Goal: Task Accomplishment & Management: Manage account settings

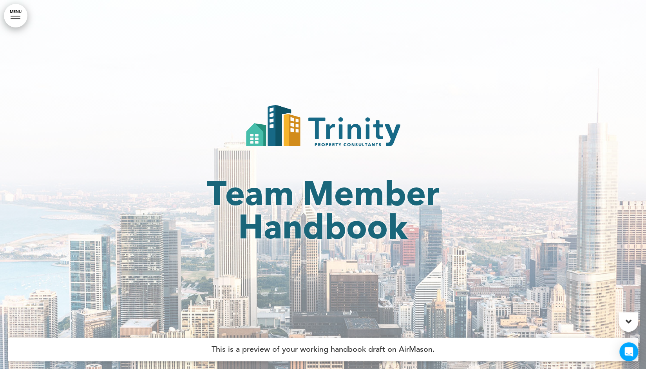
drag, startPoint x: 0, startPoint y: 0, endPoint x: 16, endPoint y: 18, distance: 23.9
click at [16, 18] on link "MENU" at bounding box center [15, 15] width 23 height 23
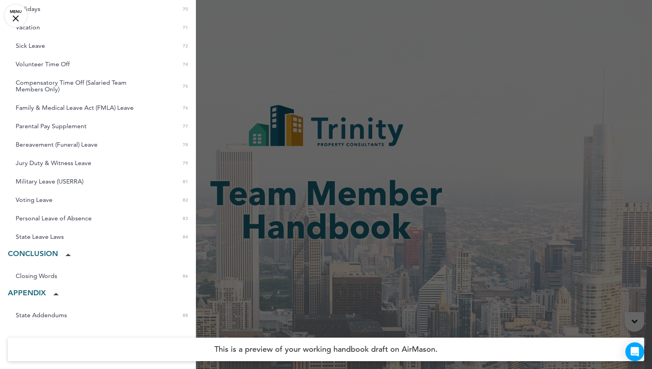
scroll to position [1208, 0]
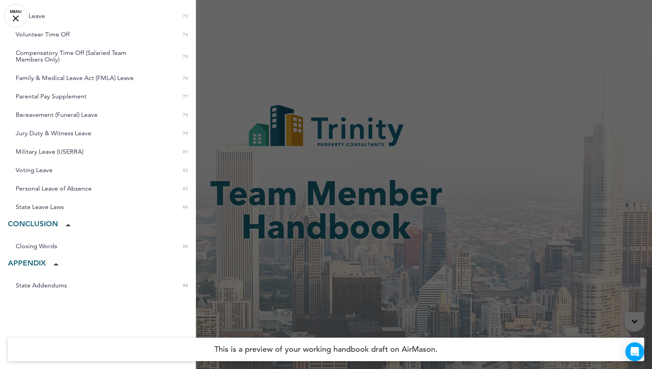
click at [69, 284] on link "State Addendums 0 88" at bounding box center [98, 285] width 196 height 11
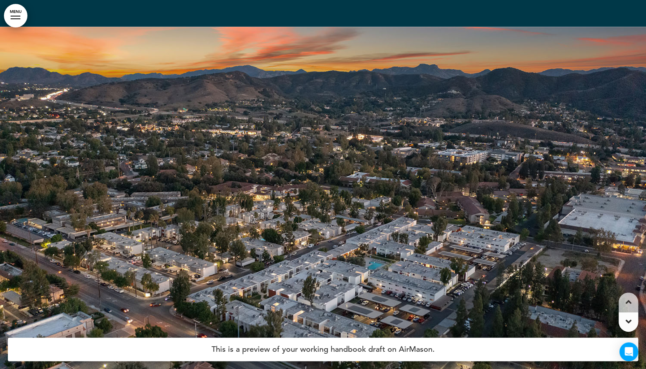
scroll to position [28974, 0]
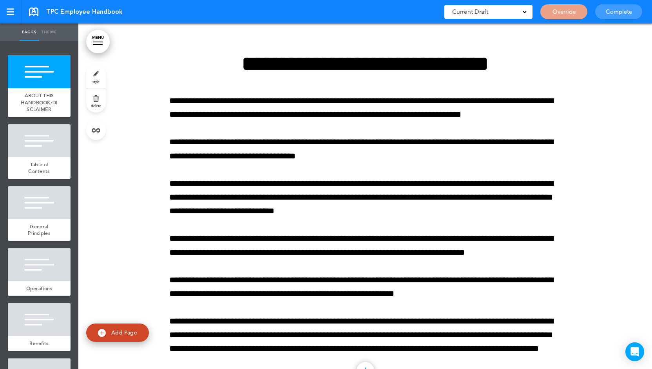
drag, startPoint x: 0, startPoint y: 0, endPoint x: 42, endPoint y: 158, distance: 163.4
click at [42, 158] on div "Table of Contents" at bounding box center [39, 168] width 63 height 22
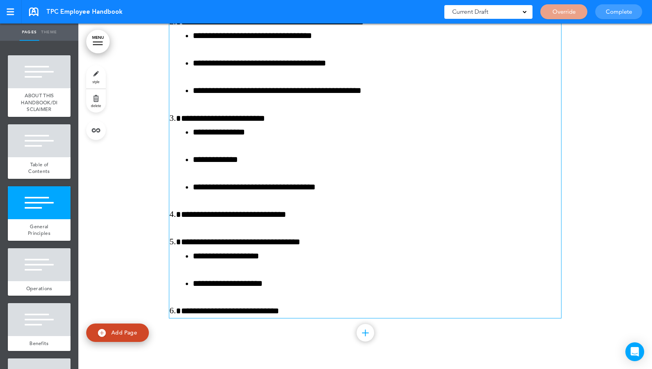
scroll to position [679, 0]
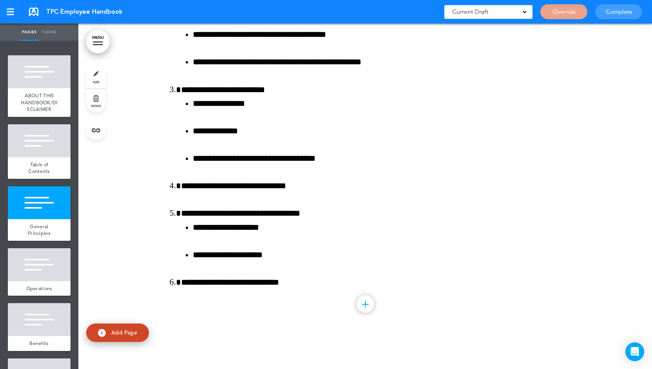
click at [99, 101] on link "delete" at bounding box center [96, 100] width 20 height 23
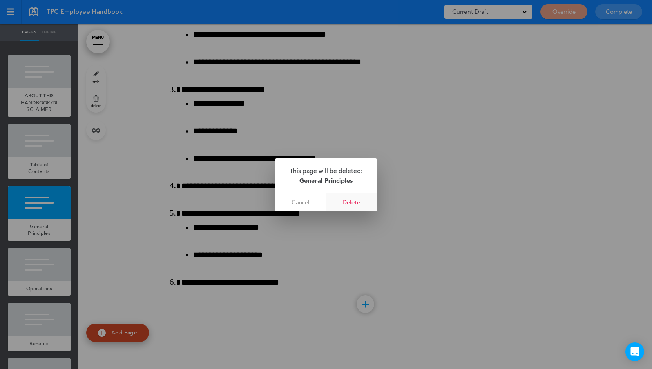
click at [360, 202] on link "Delete" at bounding box center [351, 202] width 51 height 18
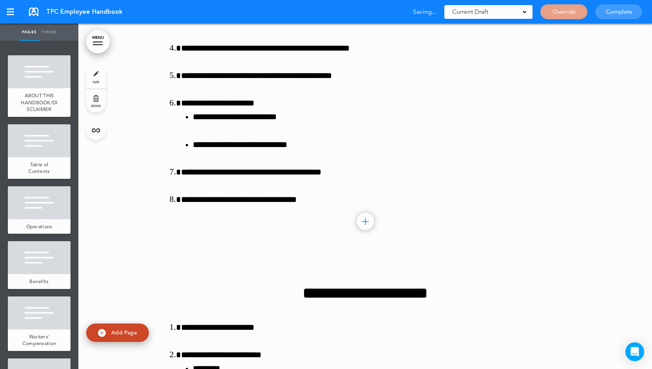
scroll to position [235, 0]
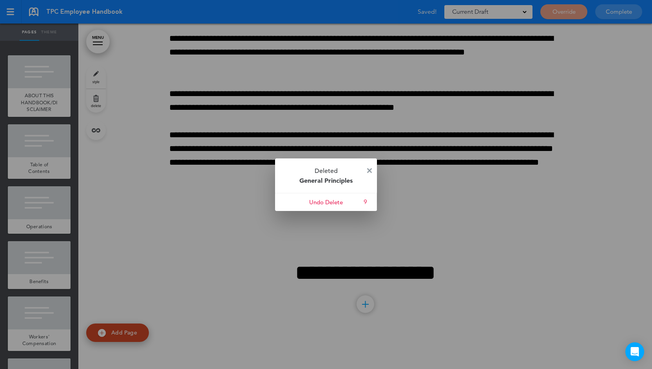
click at [368, 170] on img at bounding box center [369, 170] width 5 height 5
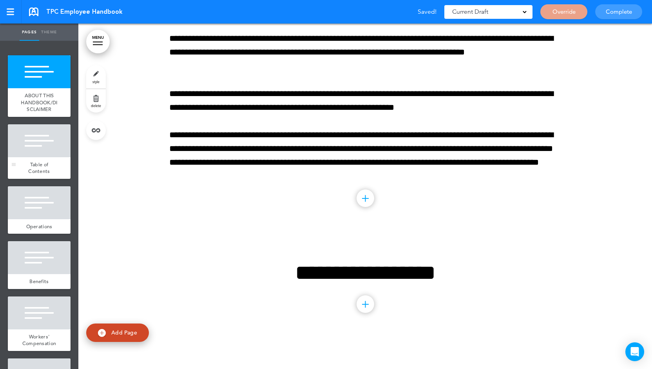
click at [47, 152] on div at bounding box center [39, 140] width 63 height 33
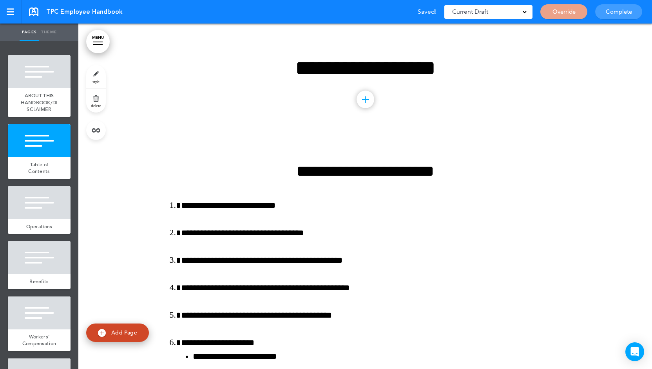
scroll to position [444, 0]
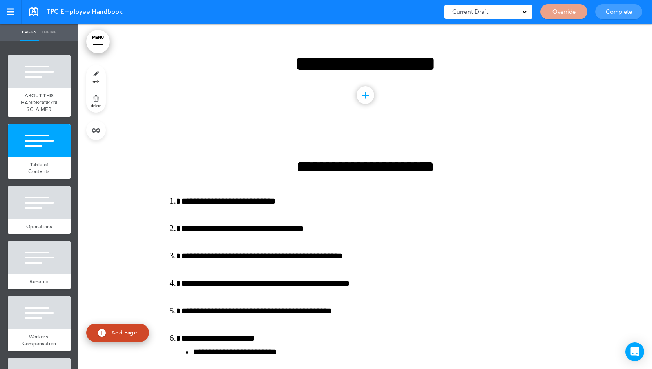
click at [95, 99] on link "delete" at bounding box center [96, 100] width 20 height 23
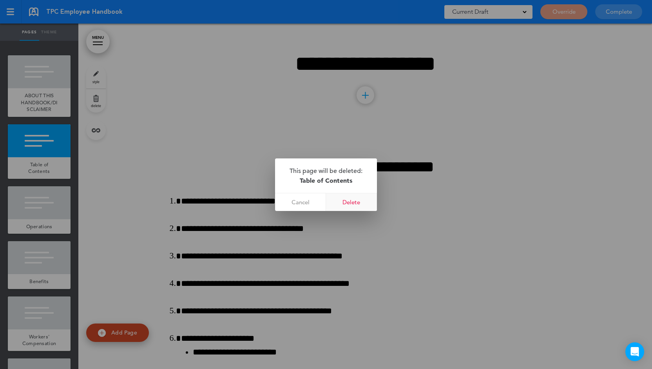
click at [353, 198] on link "Delete" at bounding box center [351, 202] width 51 height 18
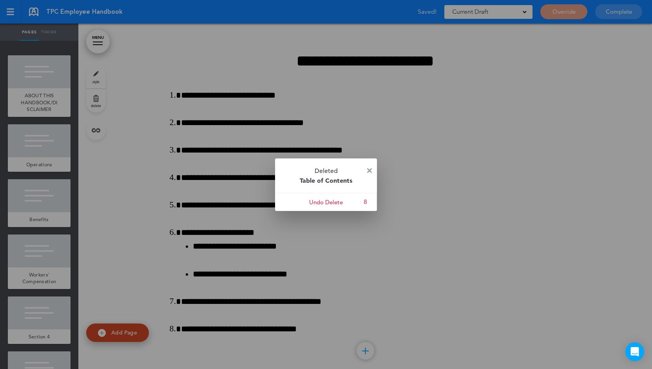
click at [371, 172] on img at bounding box center [369, 170] width 5 height 5
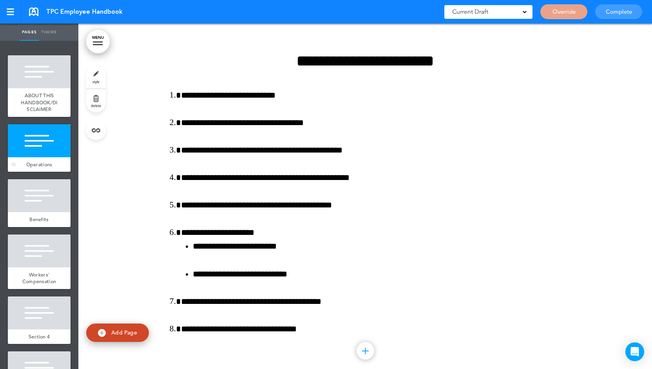
click at [37, 156] on div at bounding box center [39, 140] width 63 height 33
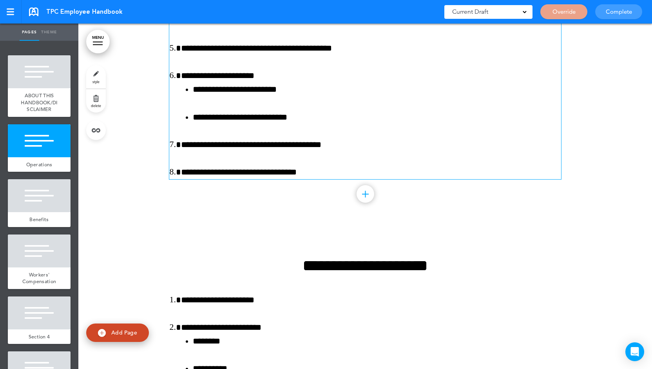
scroll to position [796, 0]
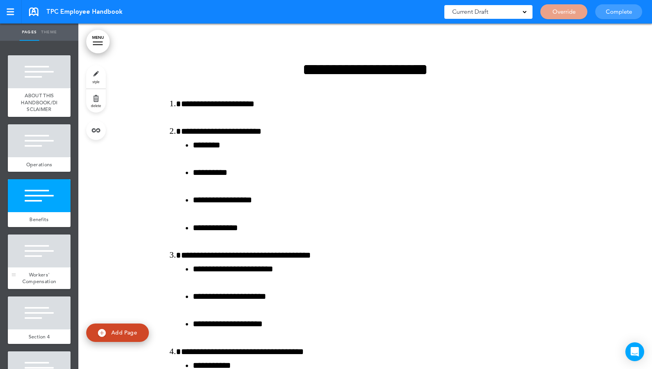
click at [40, 254] on div at bounding box center [39, 250] width 63 height 33
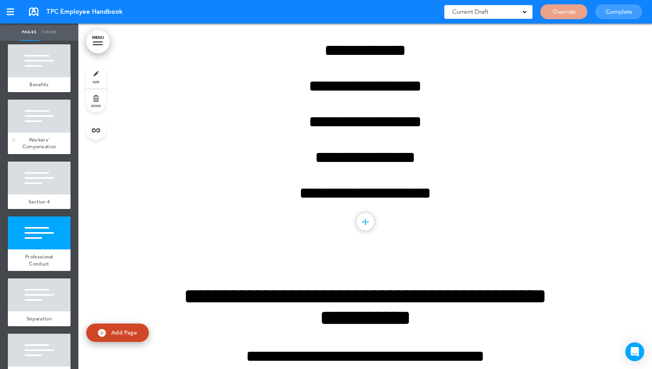
scroll to position [157, 0]
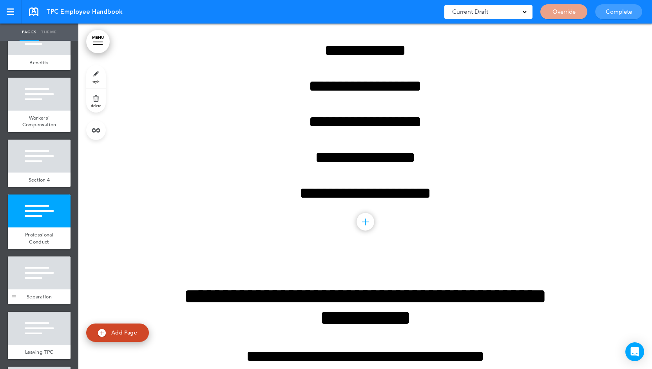
click at [33, 289] on div at bounding box center [39, 272] width 63 height 33
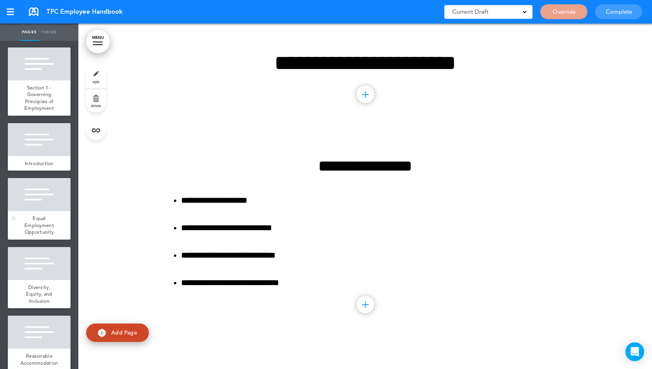
scroll to position [627, 0]
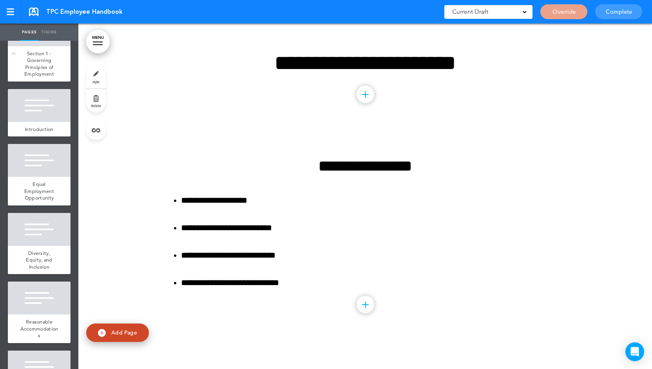
click at [43, 73] on span "Section 1 - Governing Principles of Employment" at bounding box center [39, 63] width 30 height 27
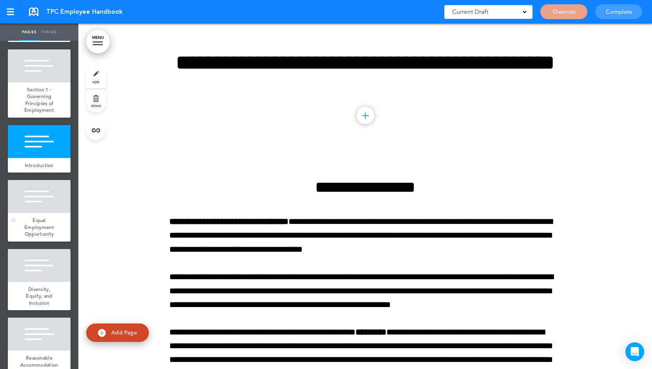
scroll to position [509, 0]
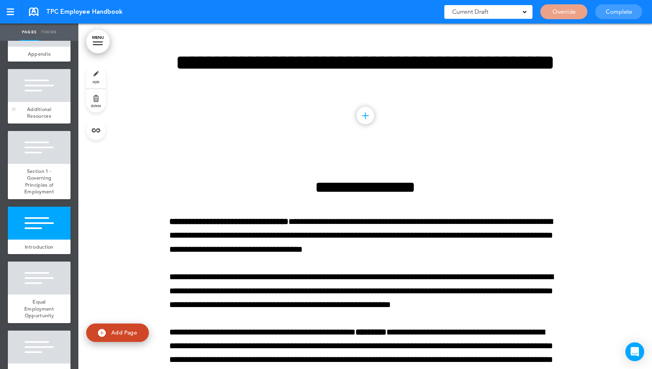
click at [46, 112] on div "Additional Resources" at bounding box center [39, 113] width 63 height 22
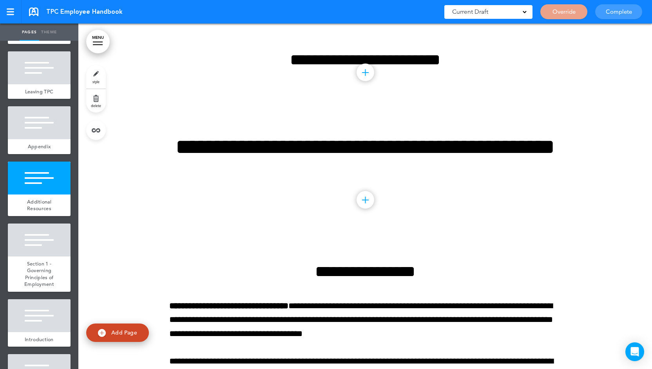
scroll to position [392, 0]
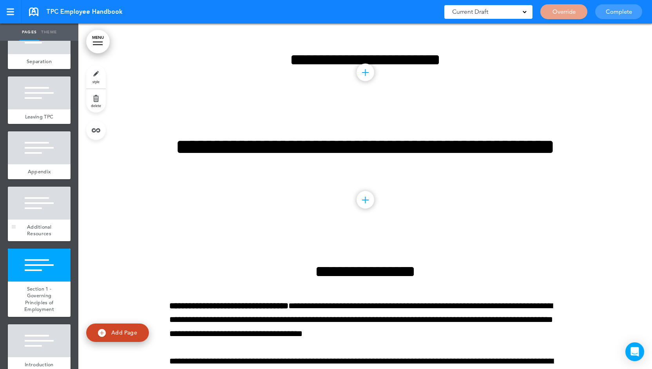
click at [26, 229] on div "Additional Resources" at bounding box center [39, 230] width 63 height 22
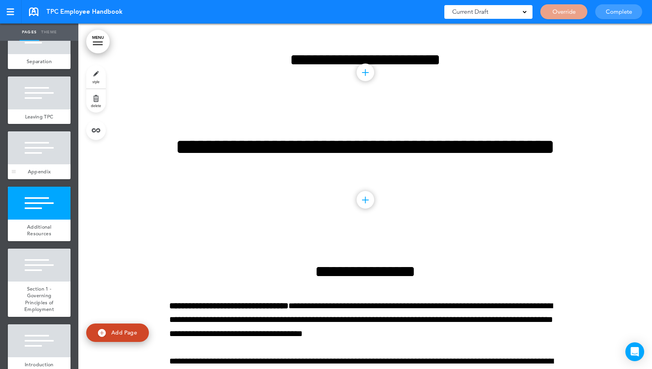
click at [51, 176] on div "Appendix" at bounding box center [39, 171] width 63 height 15
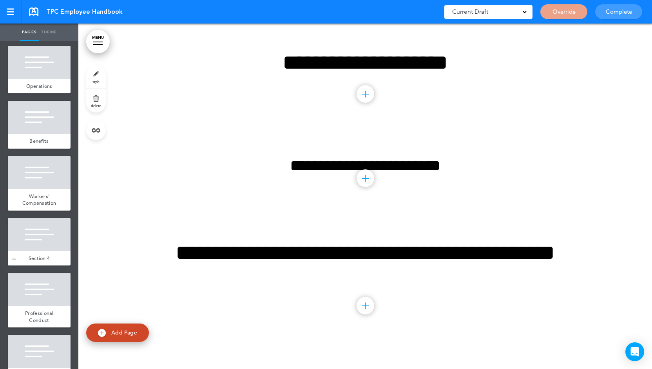
scroll to position [78, 0]
click at [42, 257] on div "Section 4" at bounding box center [39, 258] width 63 height 15
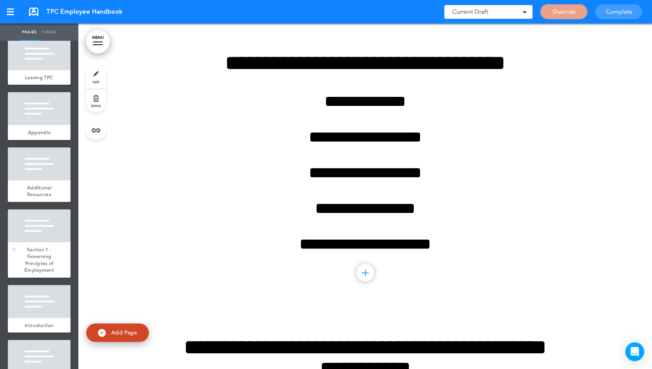
scroll to position [587, 0]
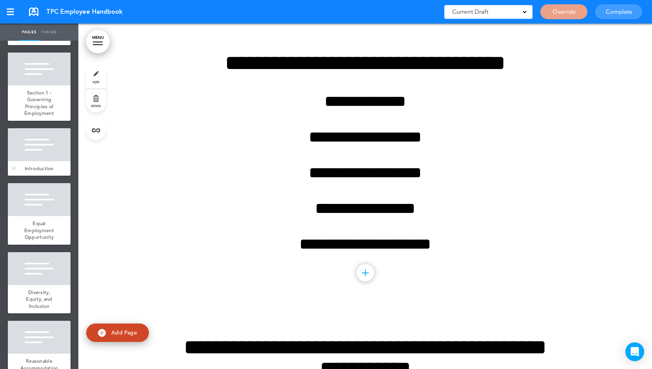
click at [40, 158] on div at bounding box center [39, 144] width 63 height 33
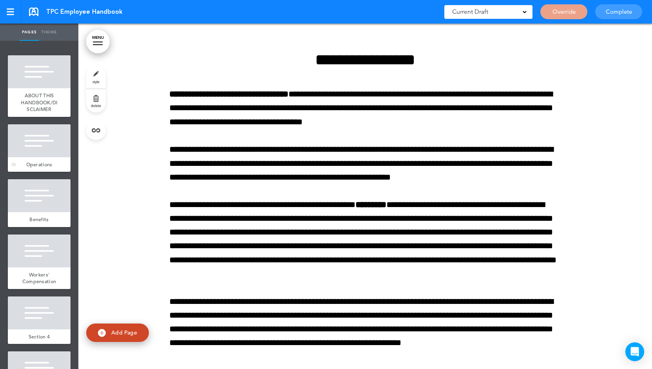
click at [49, 161] on span "Operations" at bounding box center [39, 164] width 26 height 7
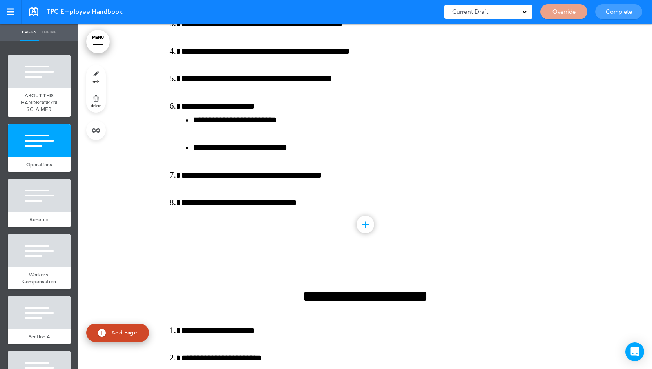
scroll to position [444, 0]
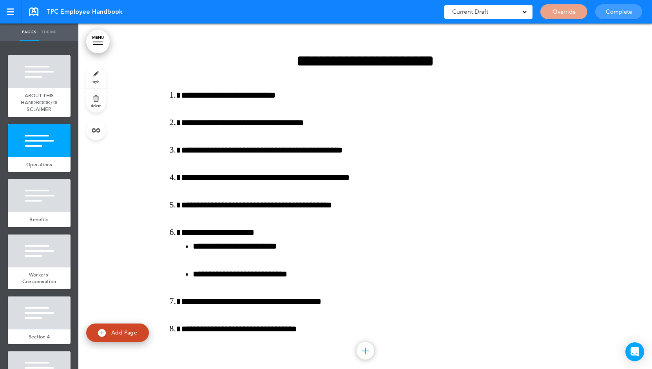
click at [98, 101] on link "delete" at bounding box center [96, 100] width 20 height 23
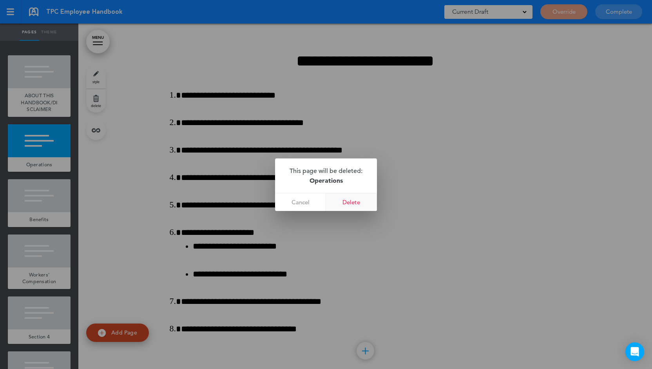
click at [364, 201] on link "Delete" at bounding box center [351, 202] width 51 height 18
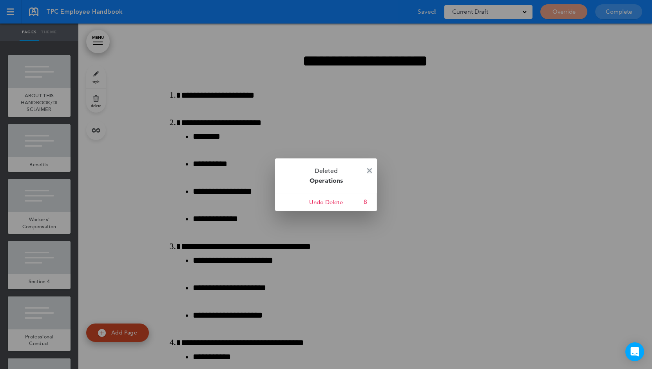
click at [370, 170] on img at bounding box center [369, 170] width 5 height 5
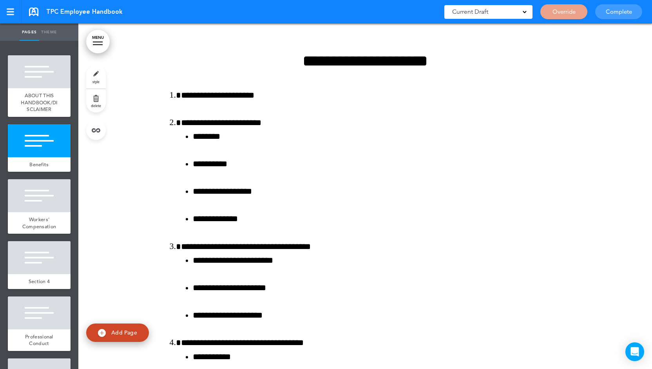
click at [96, 107] on span "delete" at bounding box center [96, 105] width 10 height 5
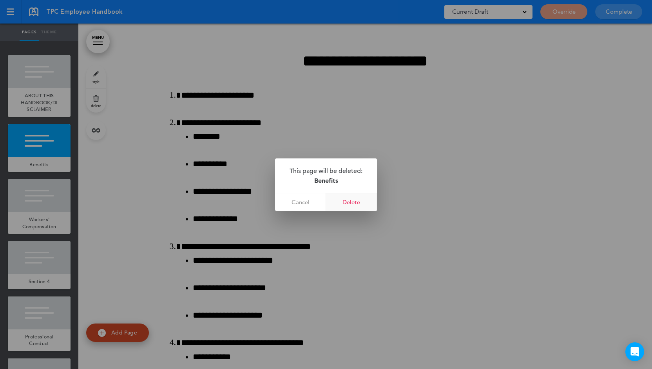
click at [345, 200] on link "Delete" at bounding box center [351, 202] width 51 height 18
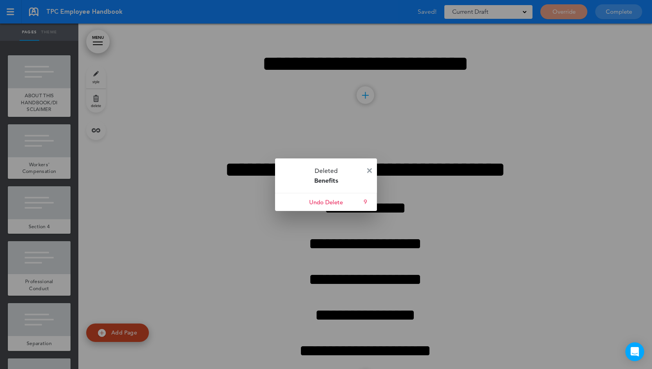
click at [370, 171] on img at bounding box center [369, 170] width 5 height 5
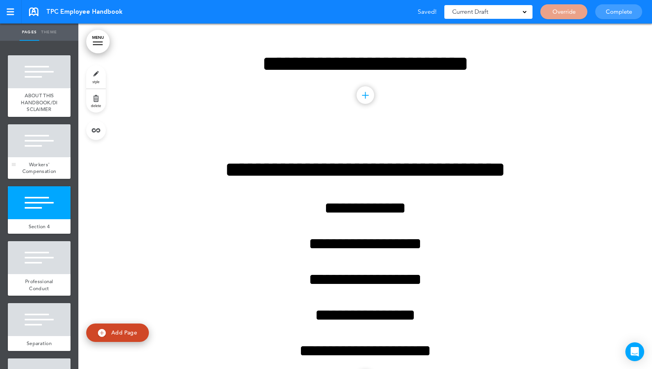
click at [45, 157] on div "Workers' Compensation" at bounding box center [39, 168] width 63 height 22
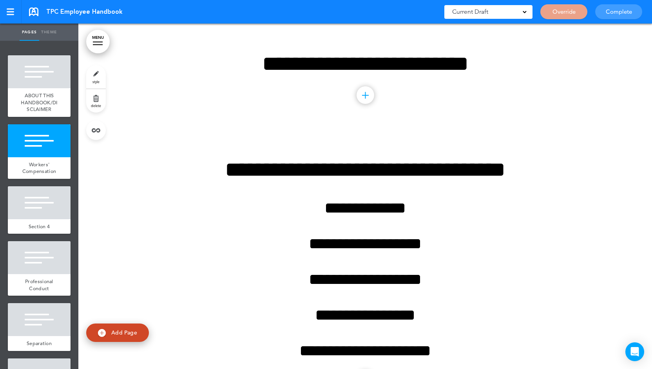
click at [87, 102] on link "delete" at bounding box center [96, 100] width 20 height 23
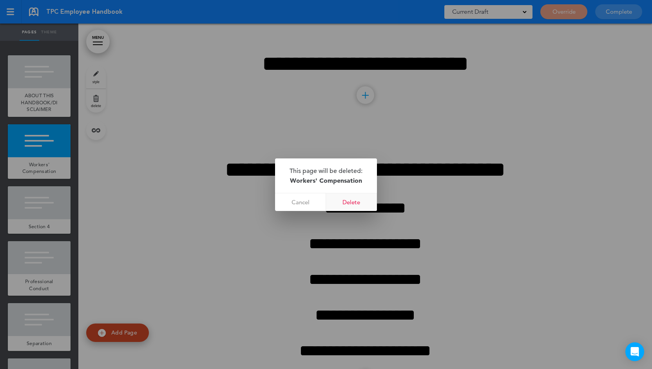
click at [342, 202] on link "Delete" at bounding box center [351, 202] width 51 height 18
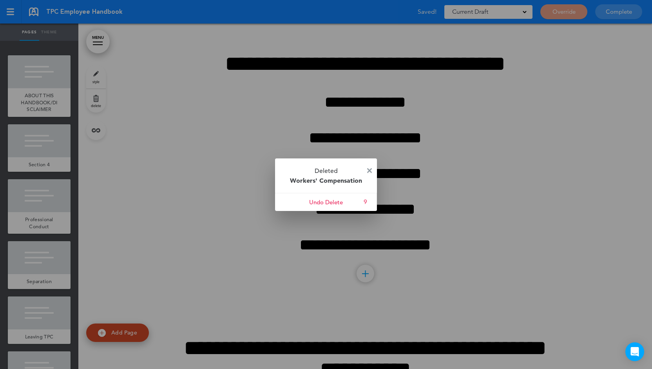
click at [371, 172] on img at bounding box center [369, 170] width 5 height 5
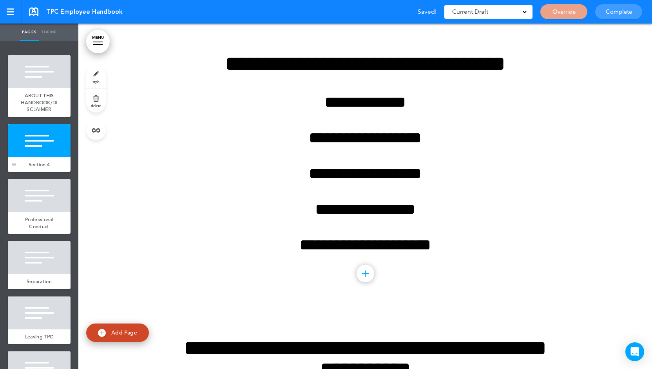
click at [54, 155] on div at bounding box center [39, 140] width 63 height 33
click at [94, 101] on link "delete" at bounding box center [96, 100] width 20 height 23
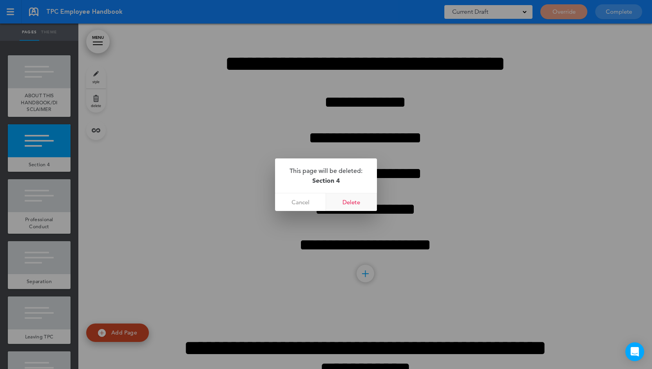
click at [346, 201] on link "Delete" at bounding box center [351, 202] width 51 height 18
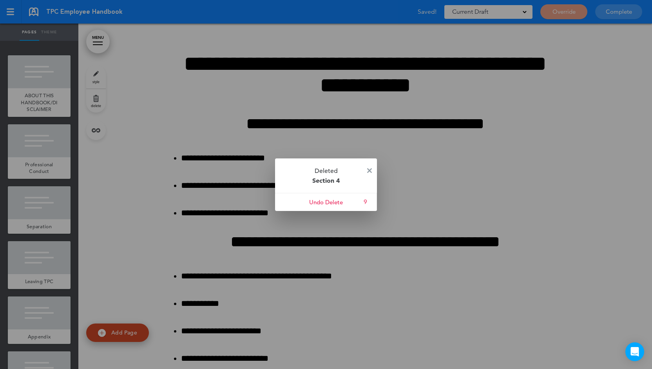
click at [365, 170] on p "Deleted Section 4" at bounding box center [326, 175] width 102 height 34
click at [368, 168] on img at bounding box center [369, 170] width 5 height 5
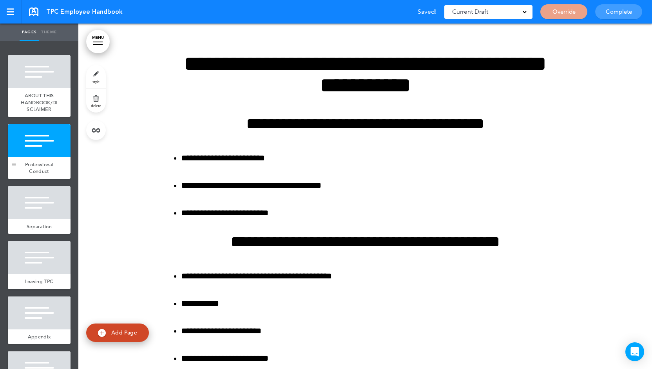
click at [35, 155] on div at bounding box center [39, 140] width 63 height 33
click at [99, 101] on link "delete" at bounding box center [96, 100] width 20 height 23
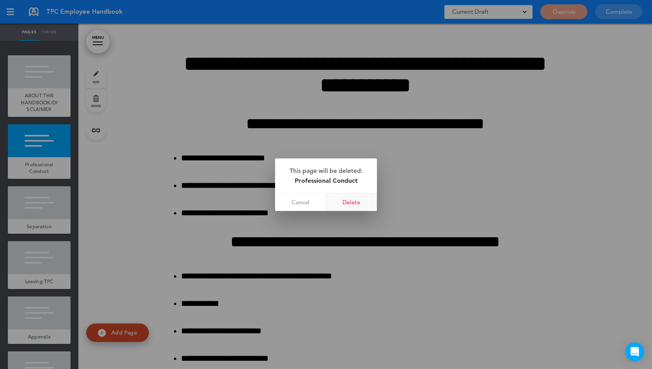
click at [359, 202] on link "Delete" at bounding box center [351, 202] width 51 height 18
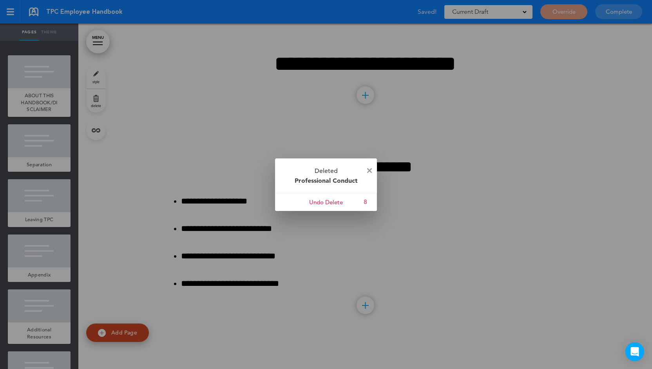
click at [371, 169] on img at bounding box center [369, 170] width 5 height 5
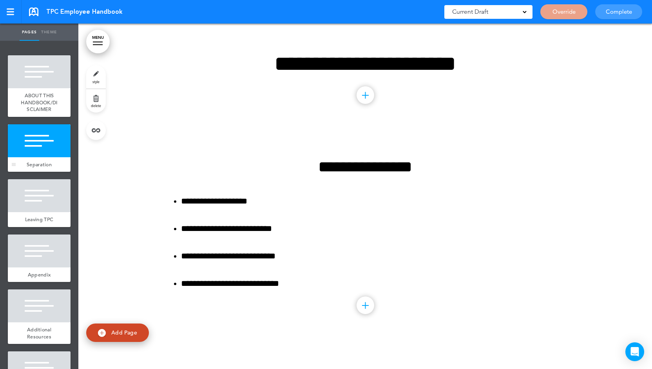
click at [37, 155] on div at bounding box center [39, 140] width 63 height 33
click at [97, 104] on span "delete" at bounding box center [96, 105] width 10 height 5
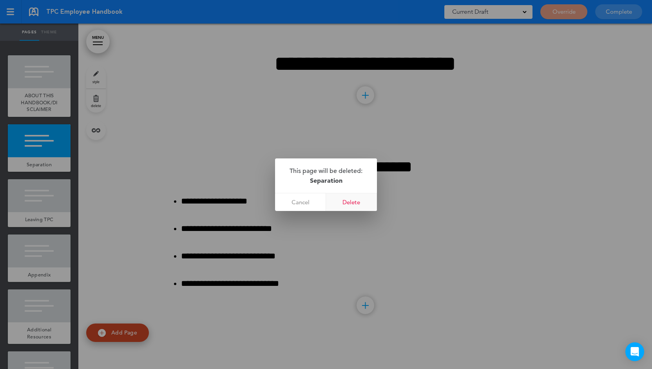
click at [347, 201] on link "Delete" at bounding box center [351, 202] width 51 height 18
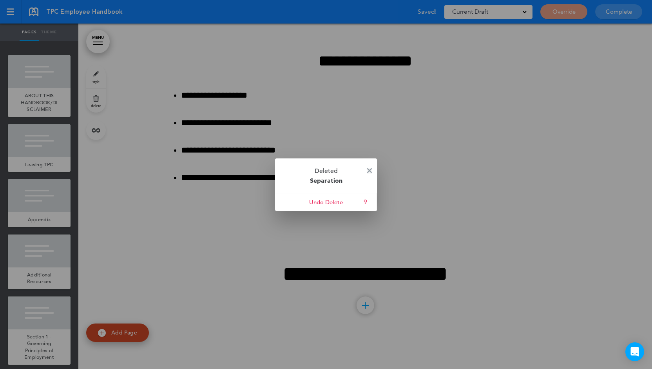
click at [368, 170] on img at bounding box center [369, 170] width 5 height 5
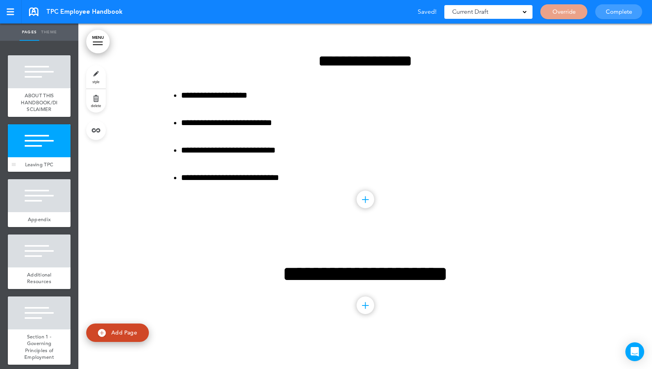
click at [38, 157] on div "Leaving TPC" at bounding box center [39, 164] width 63 height 15
click at [92, 101] on link "delete" at bounding box center [96, 100] width 20 height 23
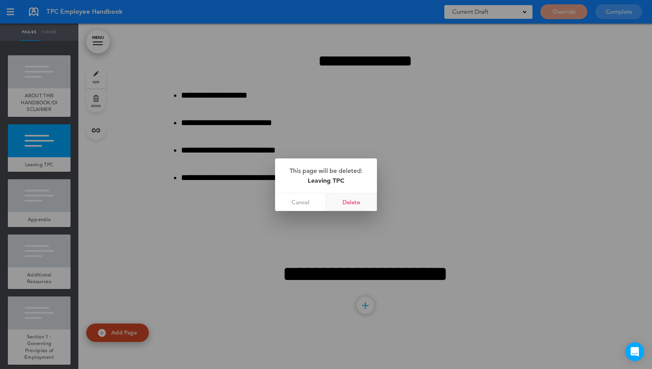
click at [346, 199] on link "Delete" at bounding box center [351, 202] width 51 height 18
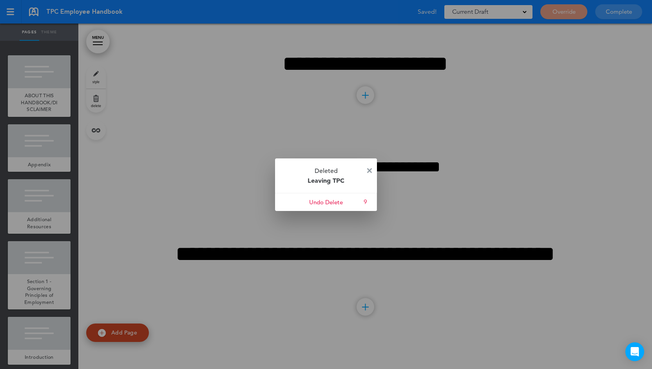
click at [370, 169] on img at bounding box center [369, 170] width 5 height 5
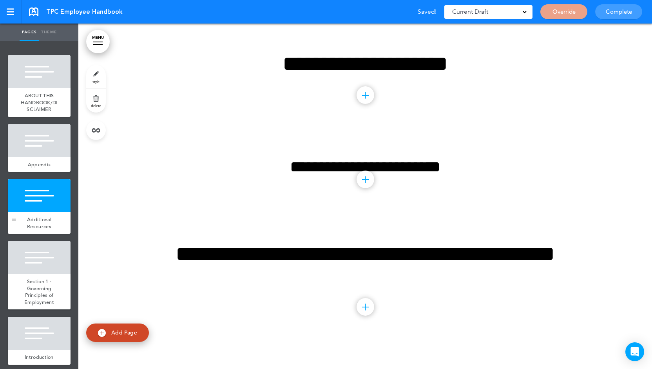
click at [36, 197] on div at bounding box center [39, 195] width 63 height 33
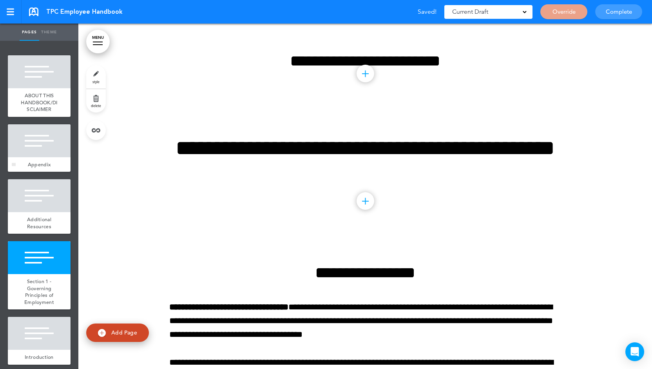
click at [54, 148] on div at bounding box center [39, 140] width 63 height 33
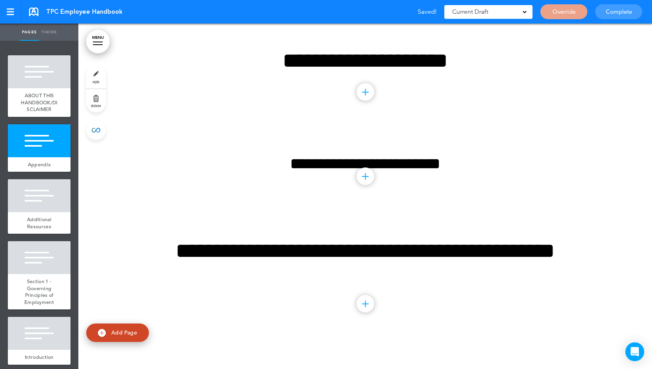
scroll to position [444, 0]
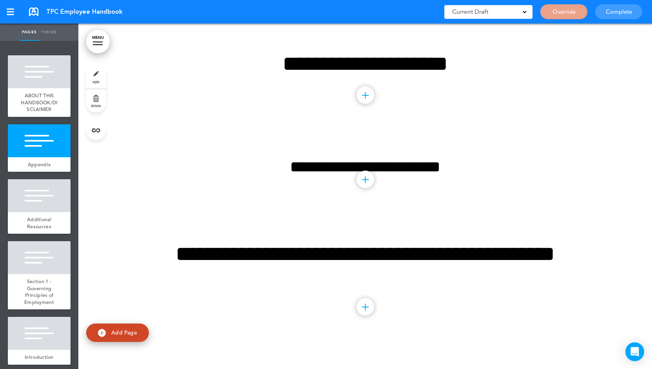
click at [93, 103] on span "delete" at bounding box center [96, 105] width 10 height 5
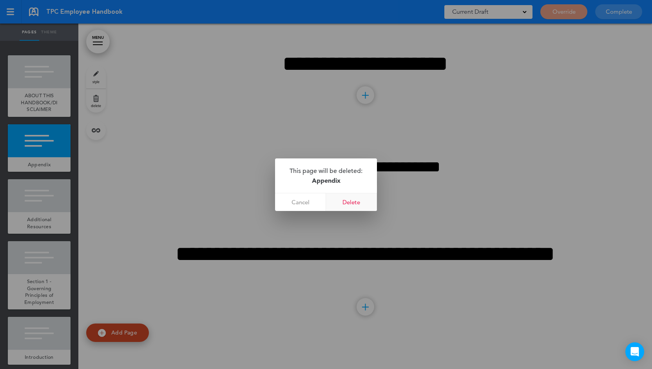
click at [363, 197] on link "Delete" at bounding box center [351, 202] width 51 height 18
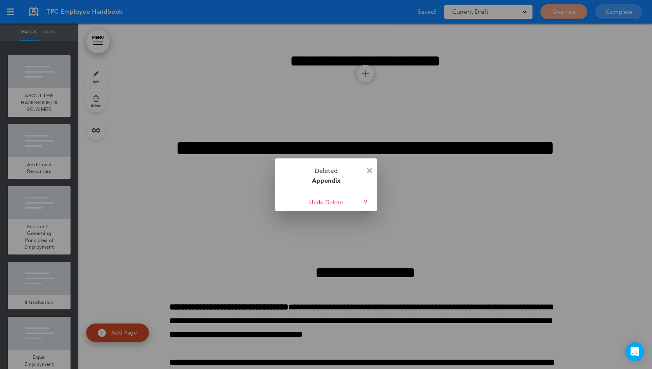
click at [371, 170] on img at bounding box center [369, 170] width 5 height 5
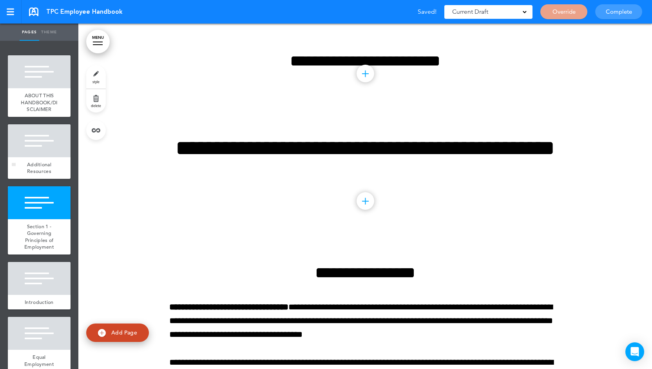
click at [40, 161] on div "Additional Resources" at bounding box center [39, 168] width 63 height 22
click at [33, 155] on div at bounding box center [39, 140] width 63 height 33
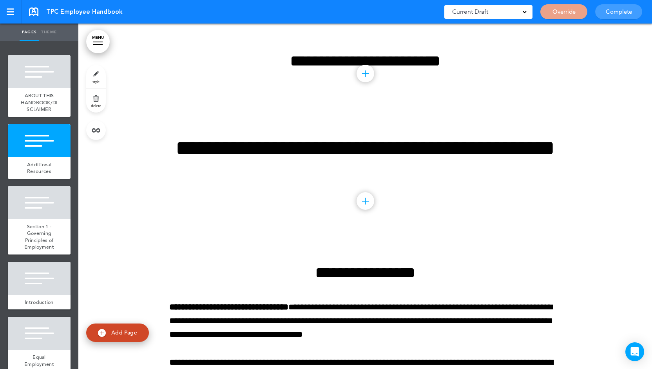
click at [87, 104] on link "delete" at bounding box center [96, 100] width 20 height 23
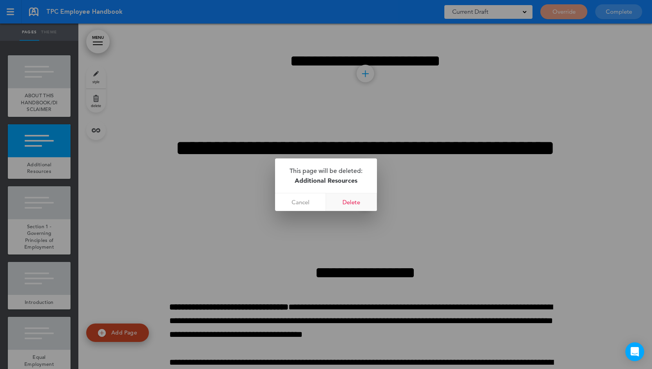
click at [355, 201] on link "Delete" at bounding box center [351, 202] width 51 height 18
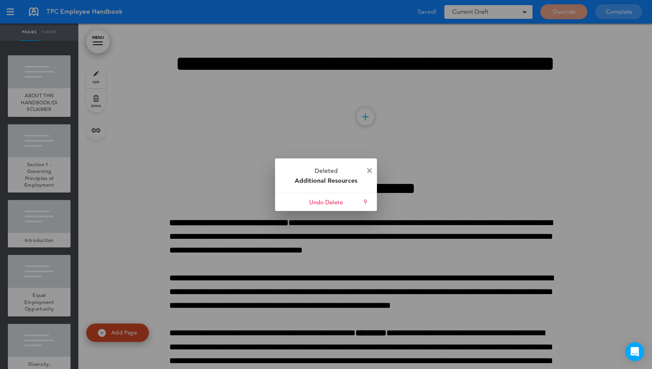
click at [367, 170] on img at bounding box center [369, 170] width 5 height 5
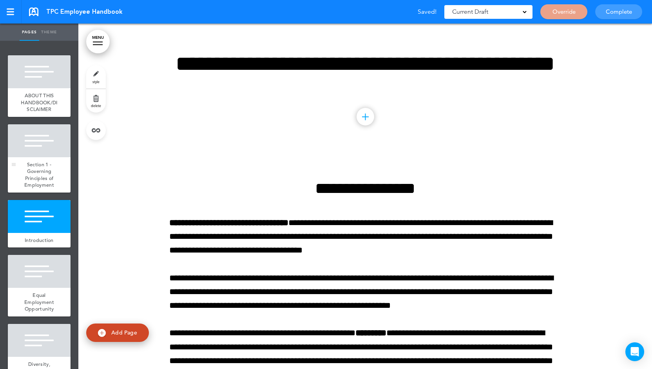
click at [45, 169] on span "Section 1 - Governing Principles of Employment" at bounding box center [39, 174] width 30 height 27
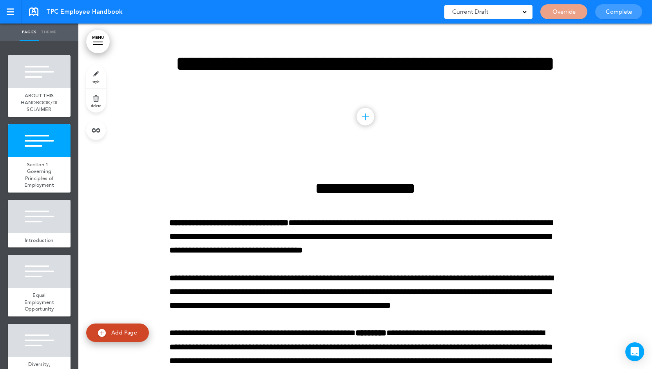
click at [94, 99] on link "delete" at bounding box center [96, 100] width 20 height 23
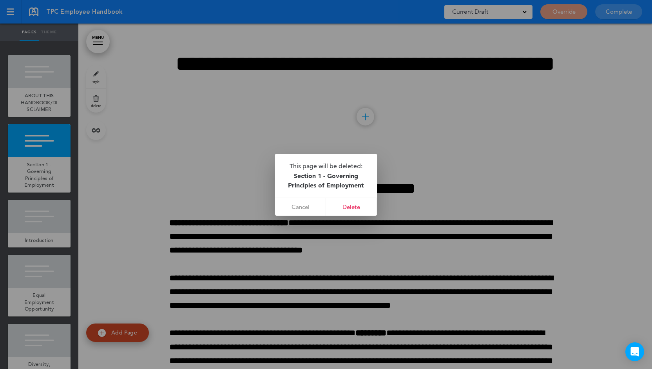
click at [166, 223] on div at bounding box center [326, 184] width 652 height 369
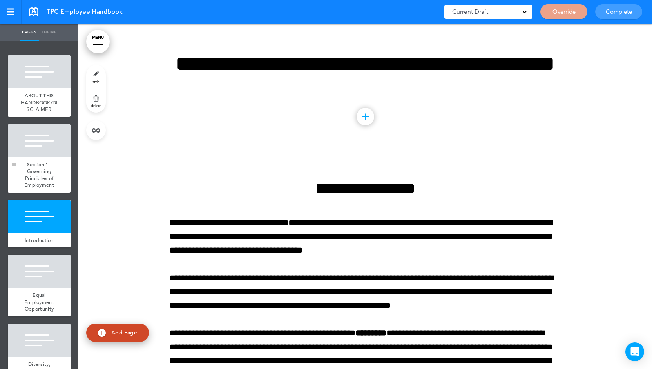
click at [26, 166] on span "Section 1 - Governing Principles of Employment" at bounding box center [39, 174] width 30 height 27
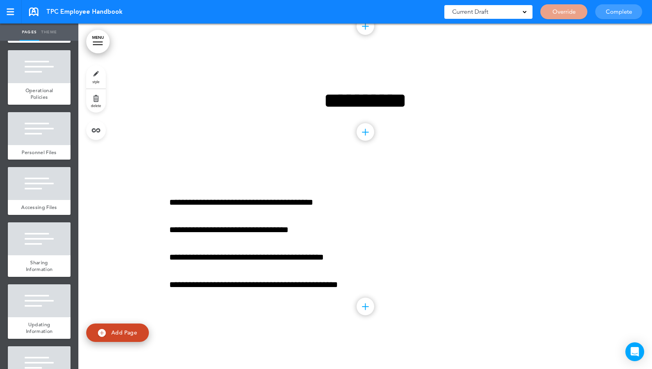
scroll to position [25962, 0]
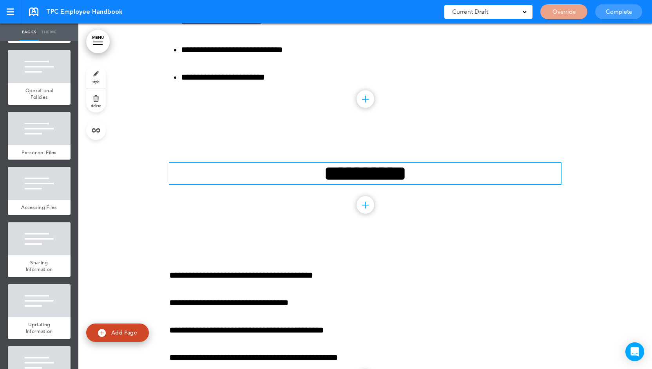
click at [260, 184] on h1 "**********" at bounding box center [365, 174] width 392 height 22
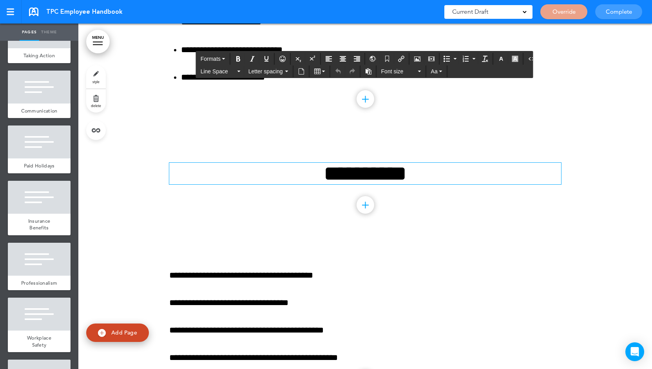
scroll to position [6232, 0]
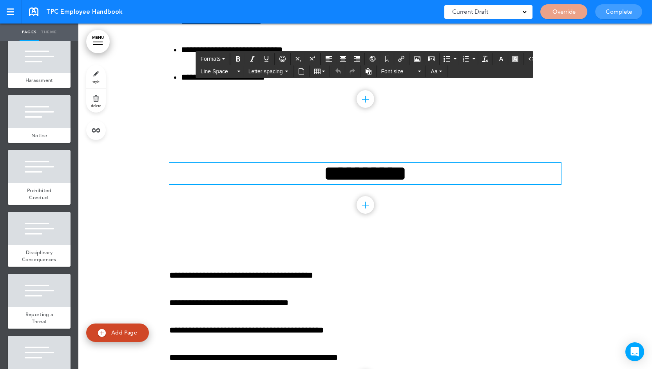
click at [28, 18] on div at bounding box center [39, 1] width 63 height 33
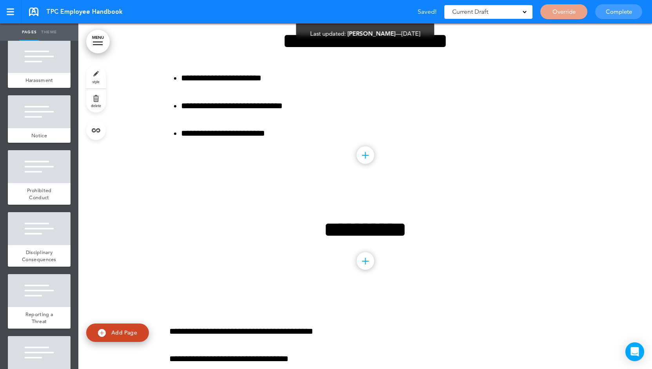
scroll to position [25902, 0]
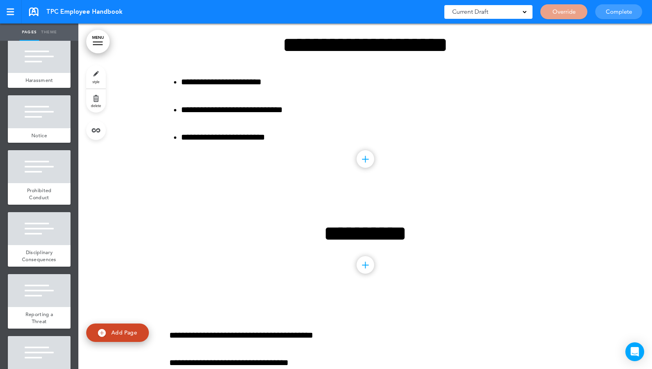
click at [99, 48] on link "MENU" at bounding box center [97, 41] width 23 height 23
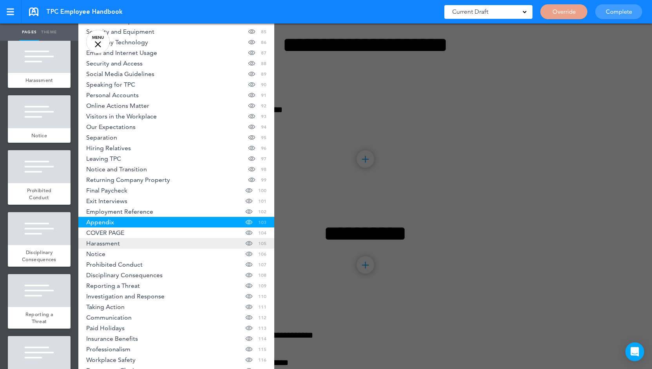
scroll to position [1018, 0]
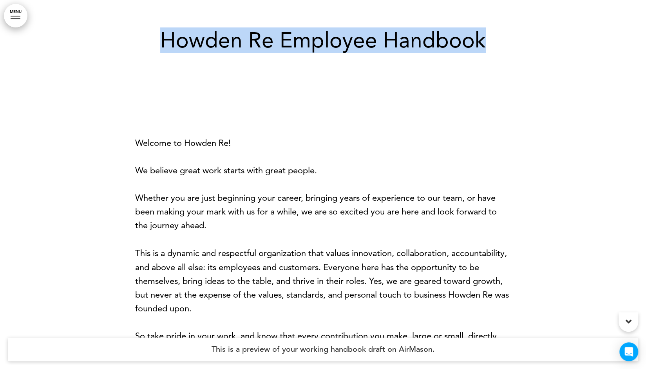
drag, startPoint x: 505, startPoint y: 41, endPoint x: 151, endPoint y: 37, distance: 354.5
click at [151, 37] on h1 "Howden Re Employee Handbook" at bounding box center [323, 40] width 392 height 22
copy h1 "Howden Re Employee Handbook"
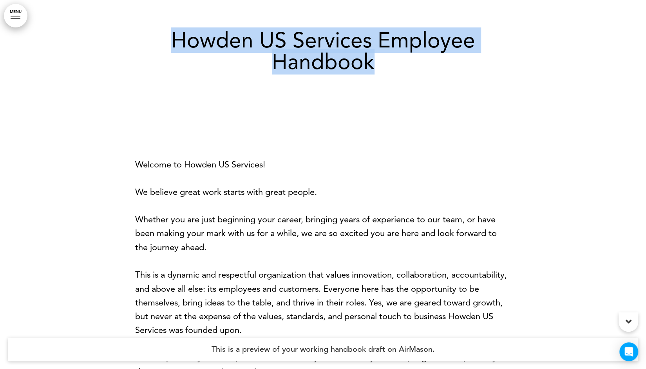
drag, startPoint x: 211, startPoint y: 46, endPoint x: 161, endPoint y: 45, distance: 49.4
click at [161, 45] on h1 "Howden US Services Employee Handbook" at bounding box center [323, 50] width 392 height 43
copy h1 "Howden US Services Employee Handbook"
